Goal: Communication & Community: Answer question/provide support

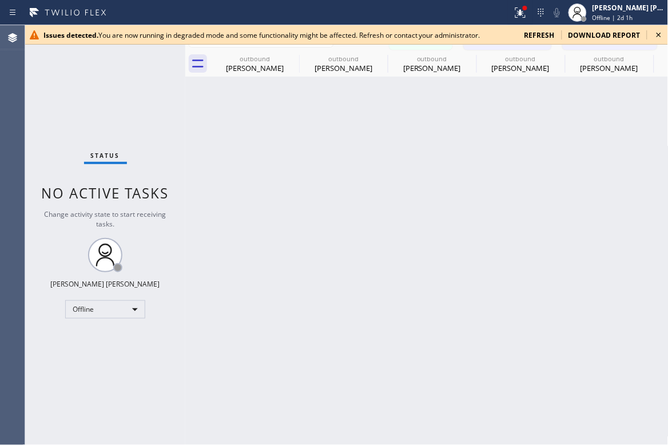
drag, startPoint x: 311, startPoint y: 398, endPoint x: 290, endPoint y: 368, distance: 36.9
click at [311, 398] on div "Back to Dashboard Change Sender ID Customers Technicians AV Andrea Vincent 08/3…" at bounding box center [426, 235] width 483 height 420
click at [101, 303] on div "Offline" at bounding box center [105, 309] width 80 height 18
click at [90, 342] on li "Available" at bounding box center [105, 339] width 78 height 14
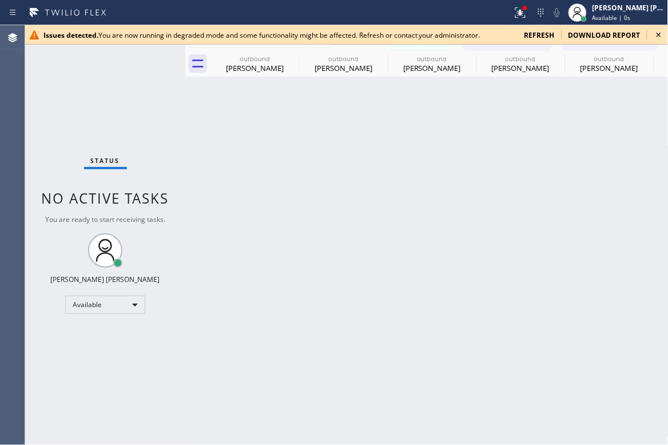
click at [660, 38] on icon at bounding box center [659, 35] width 14 height 14
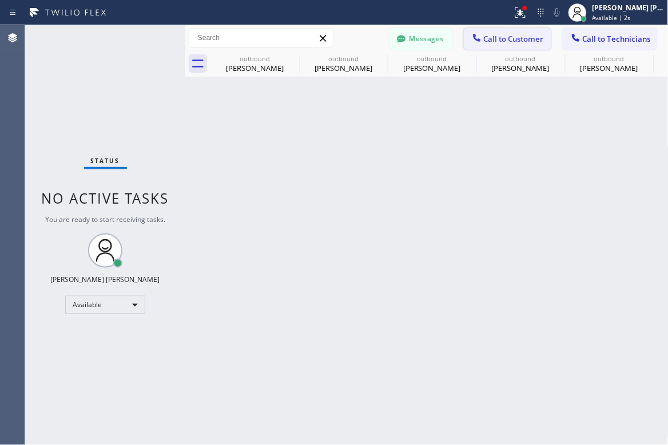
click at [524, 34] on span "Call to Customer" at bounding box center [514, 39] width 60 height 10
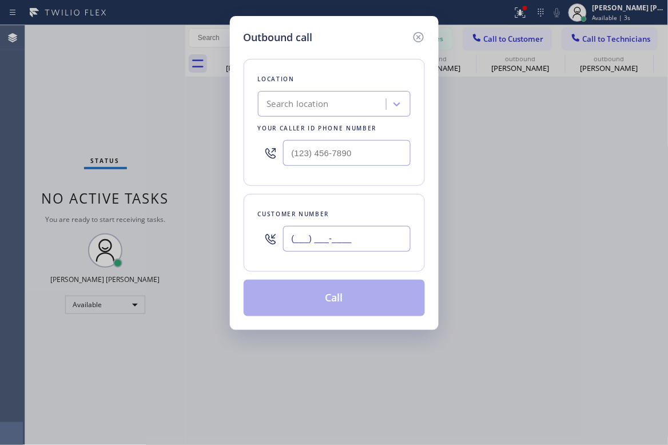
click at [327, 236] on input "(___) ___-____" at bounding box center [346, 239] width 127 height 26
paste input "512) 566-3800"
type input "[PHONE_NUMBER]"
click at [63, 182] on div "Outbound call Location Search location Your caller id phone number Customer num…" at bounding box center [334, 222] width 668 height 445
click at [351, 94] on div "Search location" at bounding box center [323, 104] width 125 height 20
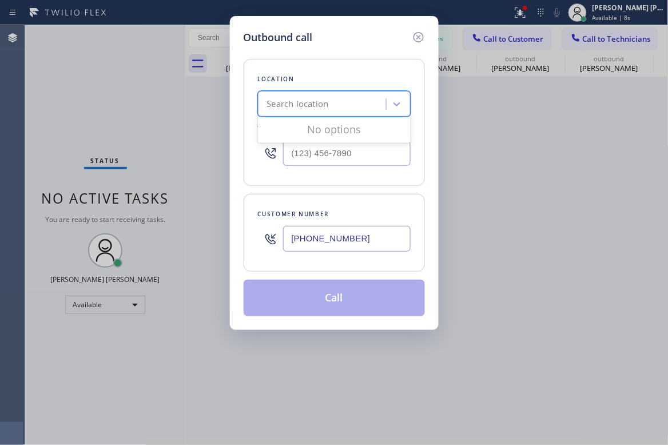
paste input "Zoom Electricians [GEOGRAPHIC_DATA]"
type input "Zoom Electricians [GEOGRAPHIC_DATA]"
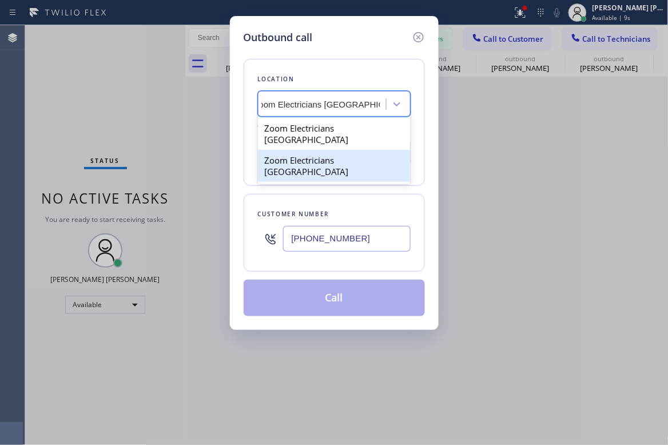
click at [327, 150] on div "Zoom Electricians [GEOGRAPHIC_DATA]" at bounding box center [334, 166] width 153 height 32
type input "[PHONE_NUMBER]"
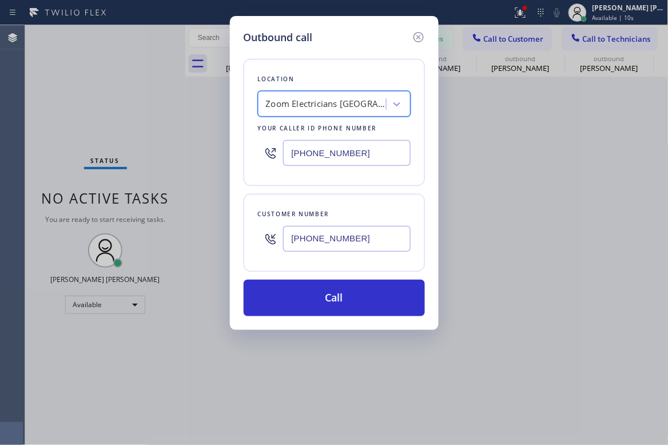
scroll to position [0, 1]
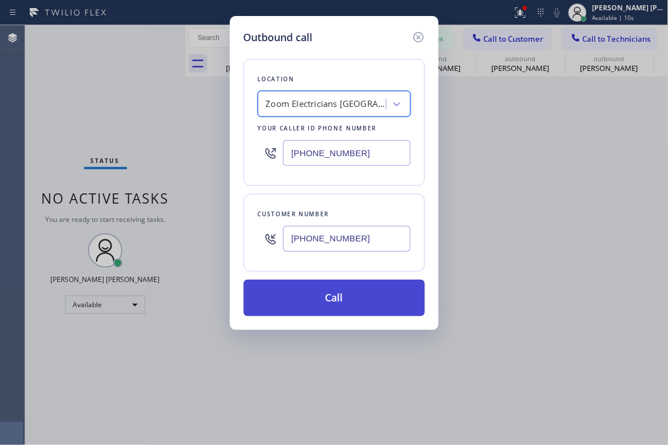
click at [359, 300] on button "Call" at bounding box center [334, 298] width 181 height 37
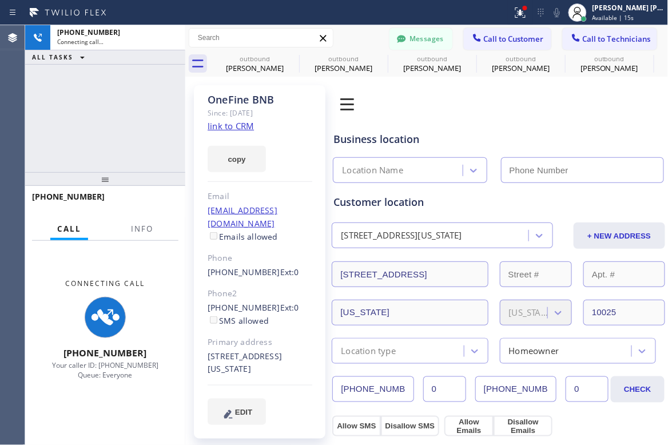
type input "[PHONE_NUMBER]"
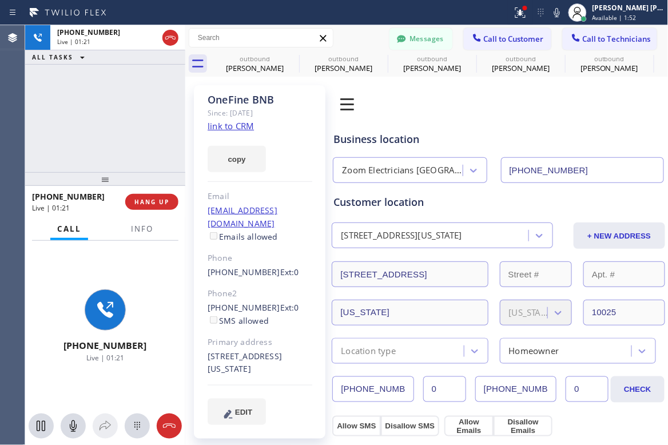
click at [59, 123] on div "+15125663800 Live | 01:21 ALL TASKS ALL TASKS ACTIVE TASKS TASKS IN WRAP UP" at bounding box center [105, 98] width 160 height 147
click at [42, 381] on div "+15125663800 Live | 01:24" at bounding box center [105, 326] width 160 height 170
click at [141, 104] on div "+15125663800 Live | 01:24 ALL TASKS ALL TASKS ACTIVE TASKS TASKS IN WRAP UP" at bounding box center [105, 98] width 160 height 147
click at [155, 93] on div "+15125663800 Live | 01:30 ALL TASKS ALL TASKS ACTIVE TASKS TASKS IN WRAP UP" at bounding box center [105, 98] width 160 height 147
drag, startPoint x: 95, startPoint y: 110, endPoint x: 97, endPoint y: 87, distance: 22.9
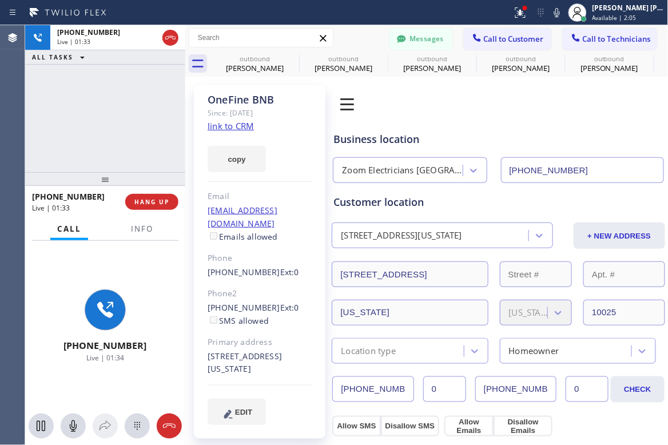
click at [95, 110] on div "+15125663800 Live | 01:33 ALL TASKS ALL TASKS ACTIVE TASKS TASKS IN WRAP UP" at bounding box center [105, 98] width 160 height 147
click at [151, 203] on span "HANG UP" at bounding box center [151, 202] width 35 height 8
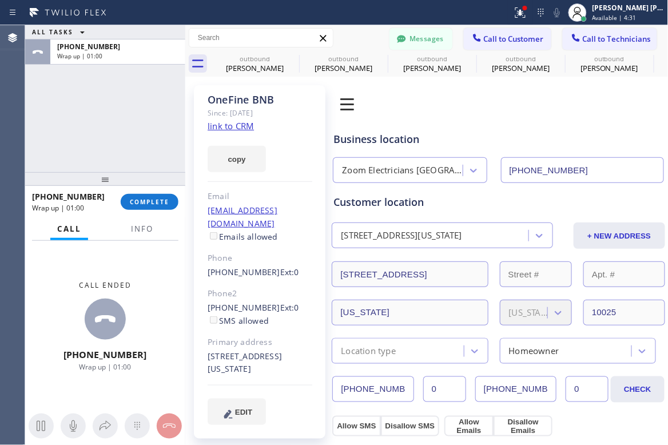
drag, startPoint x: 92, startPoint y: 135, endPoint x: 98, endPoint y: 152, distance: 18.3
click at [92, 135] on div "ALL TASKS ALL TASKS ACTIVE TASKS TASKS IN WRAP UP +15125663800 Wrap up | 01:00" at bounding box center [105, 98] width 160 height 147
click at [150, 209] on button "COMPLETE" at bounding box center [150, 202] width 58 height 16
click at [108, 131] on div "ALL TASKS ALL TASKS ACTIVE TASKS TASKS IN WRAP UP +15125663800" at bounding box center [105, 98] width 160 height 147
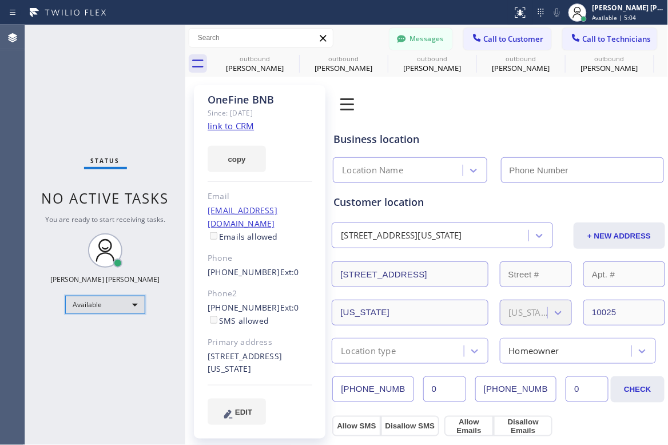
click at [97, 296] on div "Available" at bounding box center [105, 305] width 80 height 18
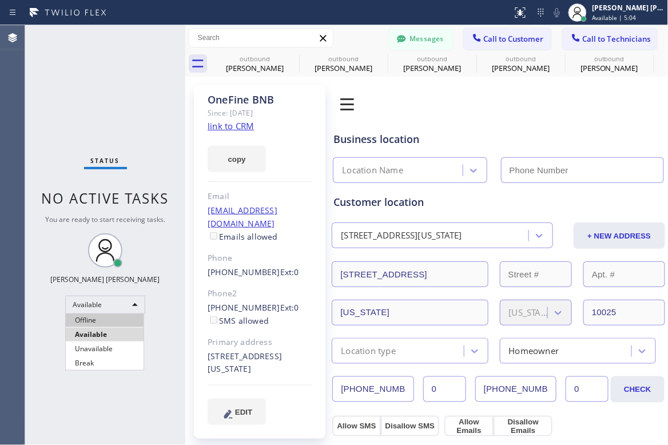
click at [102, 318] on li "Offline" at bounding box center [105, 320] width 78 height 14
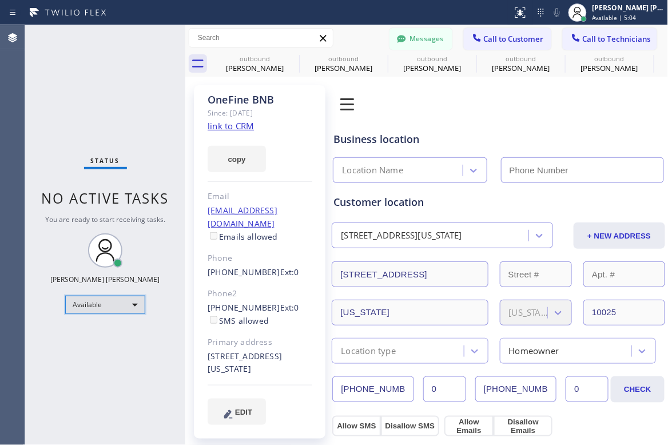
type input "[PHONE_NUMBER]"
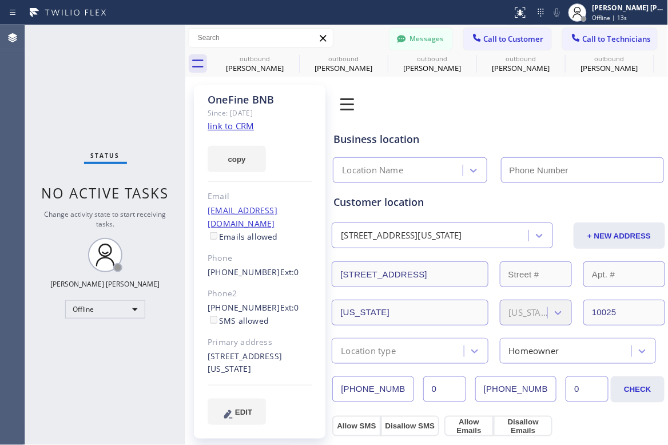
click at [51, 362] on div "Status No active tasks Change activity state to start receiving tasks. [PERSON_…" at bounding box center [105, 235] width 160 height 420
drag, startPoint x: 56, startPoint y: 361, endPoint x: 74, endPoint y: 283, distance: 79.7
click at [56, 361] on div "Status No active tasks Change activity state to start receiving tasks. [PERSON_…" at bounding box center [105, 235] width 160 height 420
click at [106, 380] on div "Status No active tasks Change activity state to start receiving tasks. [PERSON_…" at bounding box center [105, 235] width 160 height 420
click at [89, 348] on div "Status No active tasks Change activity state to start receiving tasks. [PERSON_…" at bounding box center [105, 235] width 160 height 420
